Goal: Task Accomplishment & Management: Manage account settings

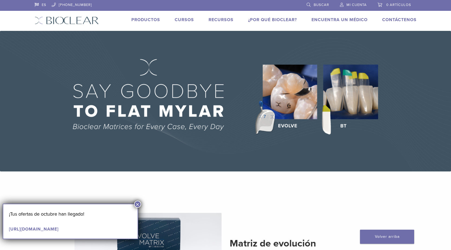
click at [352, 5] on font "Mi cuenta" at bounding box center [356, 5] width 20 height 4
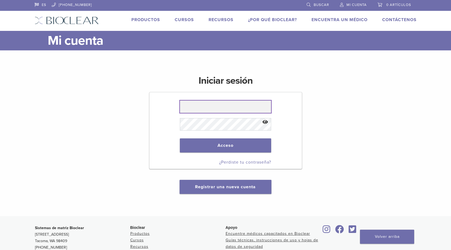
click at [195, 105] on input "text" at bounding box center [225, 106] width 91 height 12
type input "*"
type input "**********"
click at [261, 120] on button "Mostrar contraseña" at bounding box center [265, 122] width 12 height 14
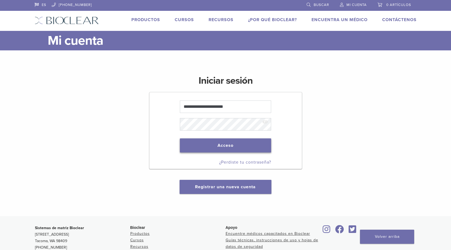
click at [217, 146] on font "Acceso" at bounding box center [225, 145] width 16 height 5
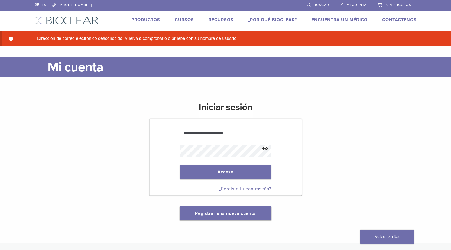
click at [268, 149] on button "Mostrar contraseña" at bounding box center [265, 149] width 12 height 14
click at [218, 169] on button "Acceso" at bounding box center [225, 172] width 91 height 14
